Goal: Transaction & Acquisition: Purchase product/service

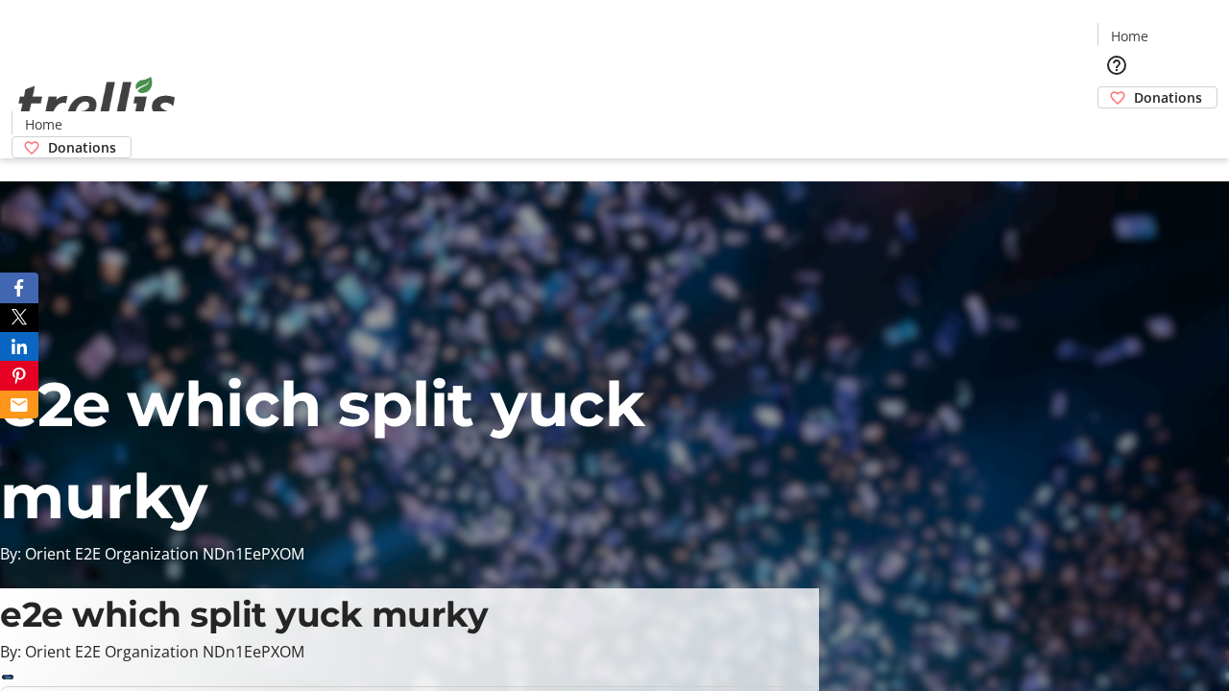
click at [1134, 87] on span "Donations" at bounding box center [1168, 97] width 68 height 20
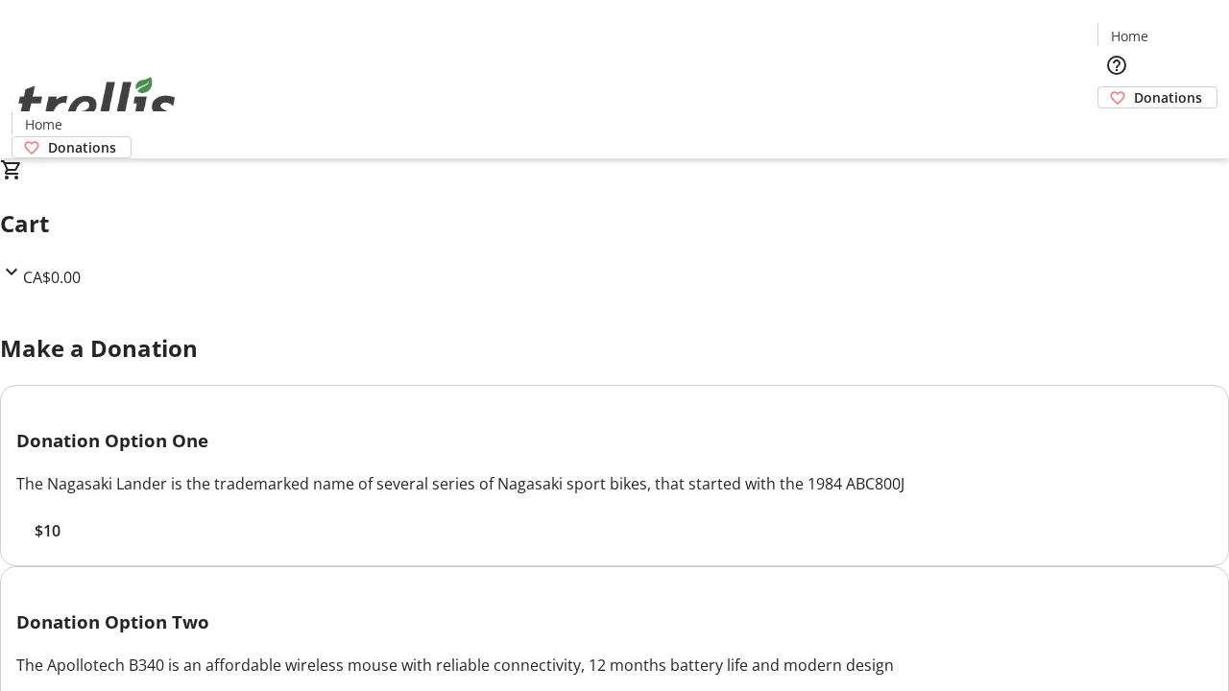
click at [60, 542] on span "$10" at bounding box center [48, 530] width 26 height 23
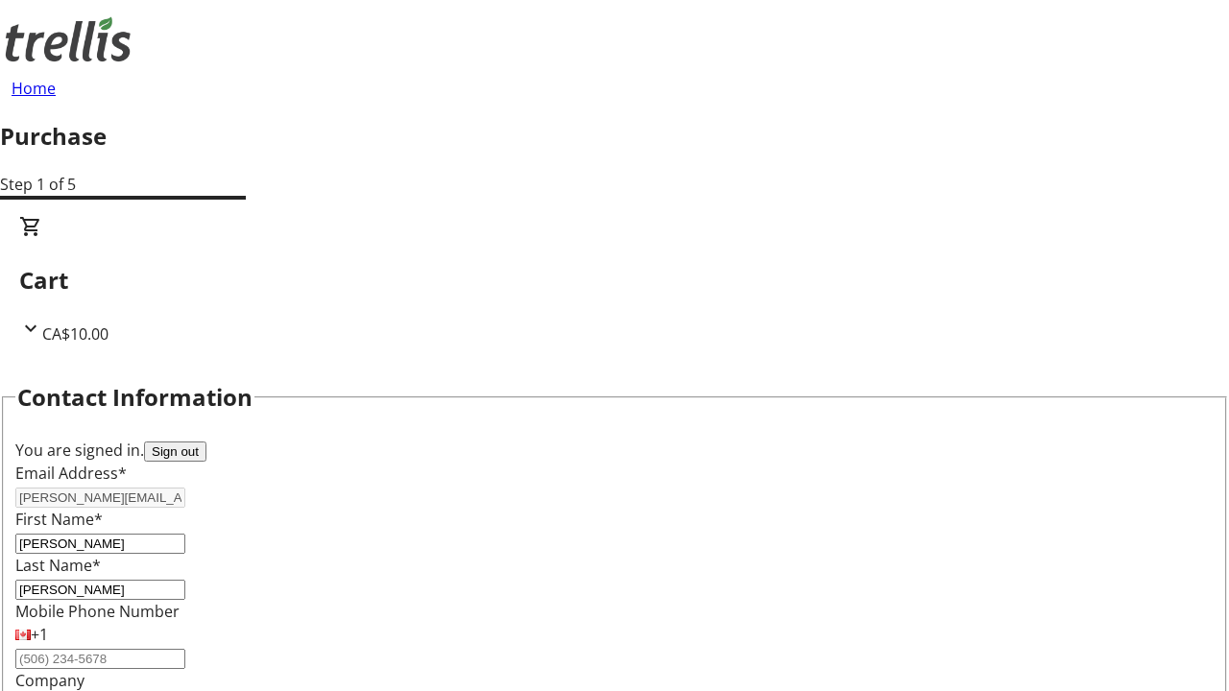
scroll to position [311, 0]
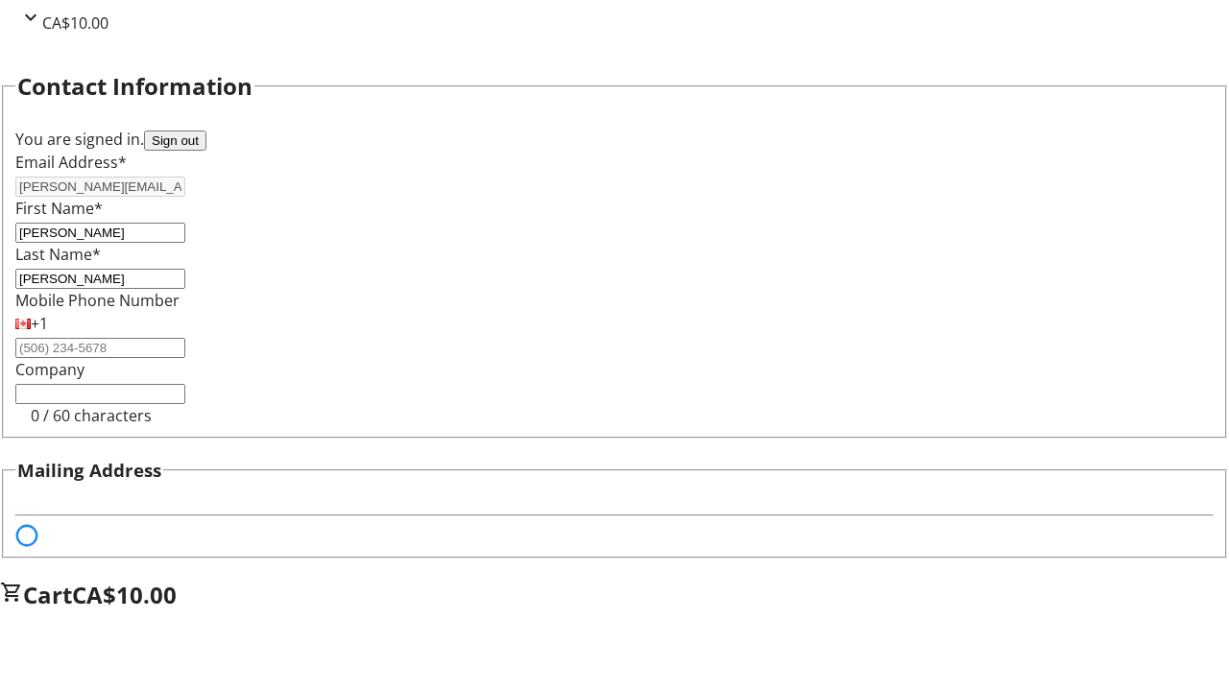
select select "BC"
select select "CA"
